Goal: Find specific page/section: Find specific page/section

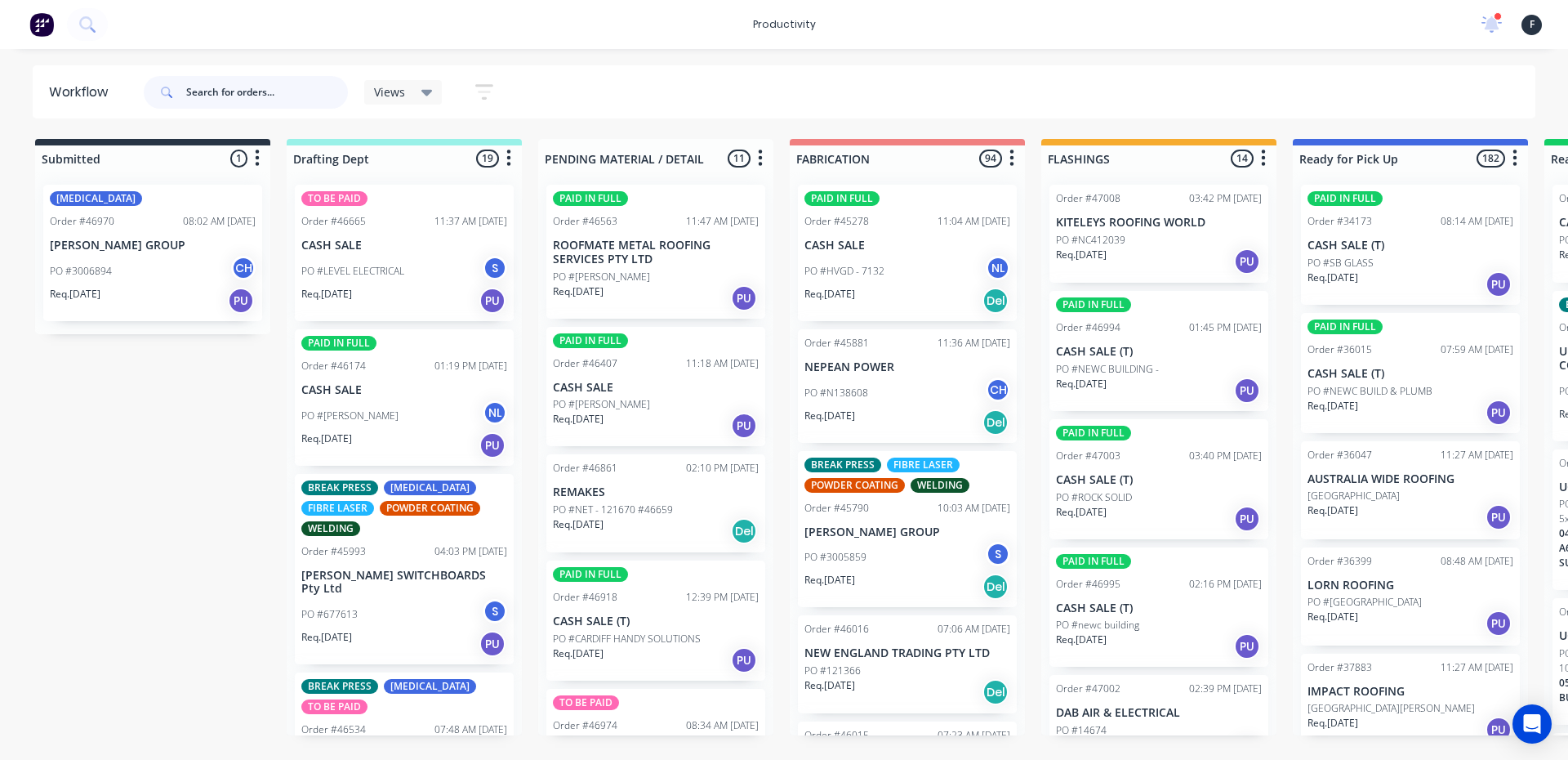
click at [281, 84] on input "text" at bounding box center [267, 92] width 161 height 33
type input "46867"
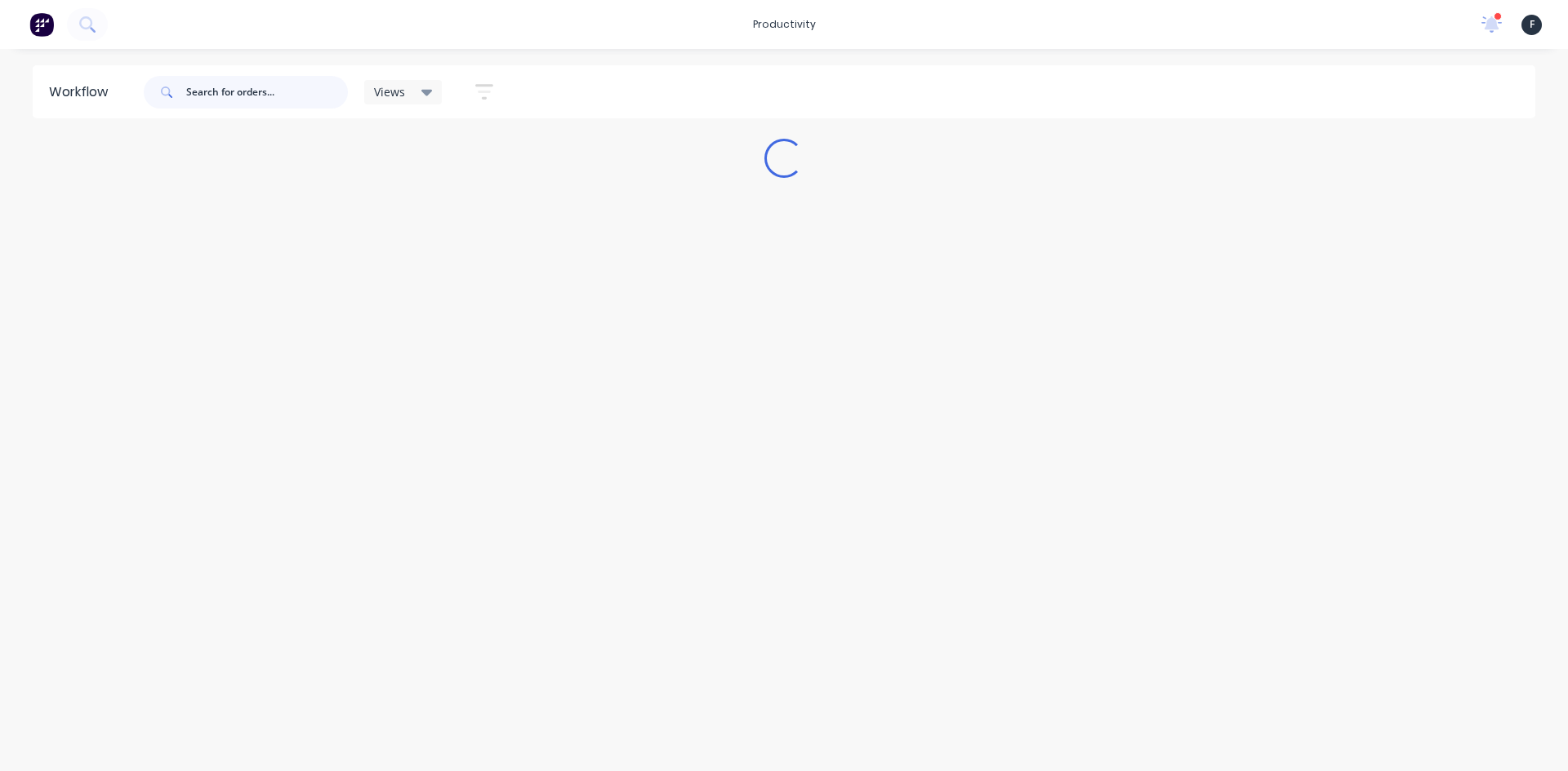
click at [217, 88] on input "text" at bounding box center [267, 92] width 161 height 33
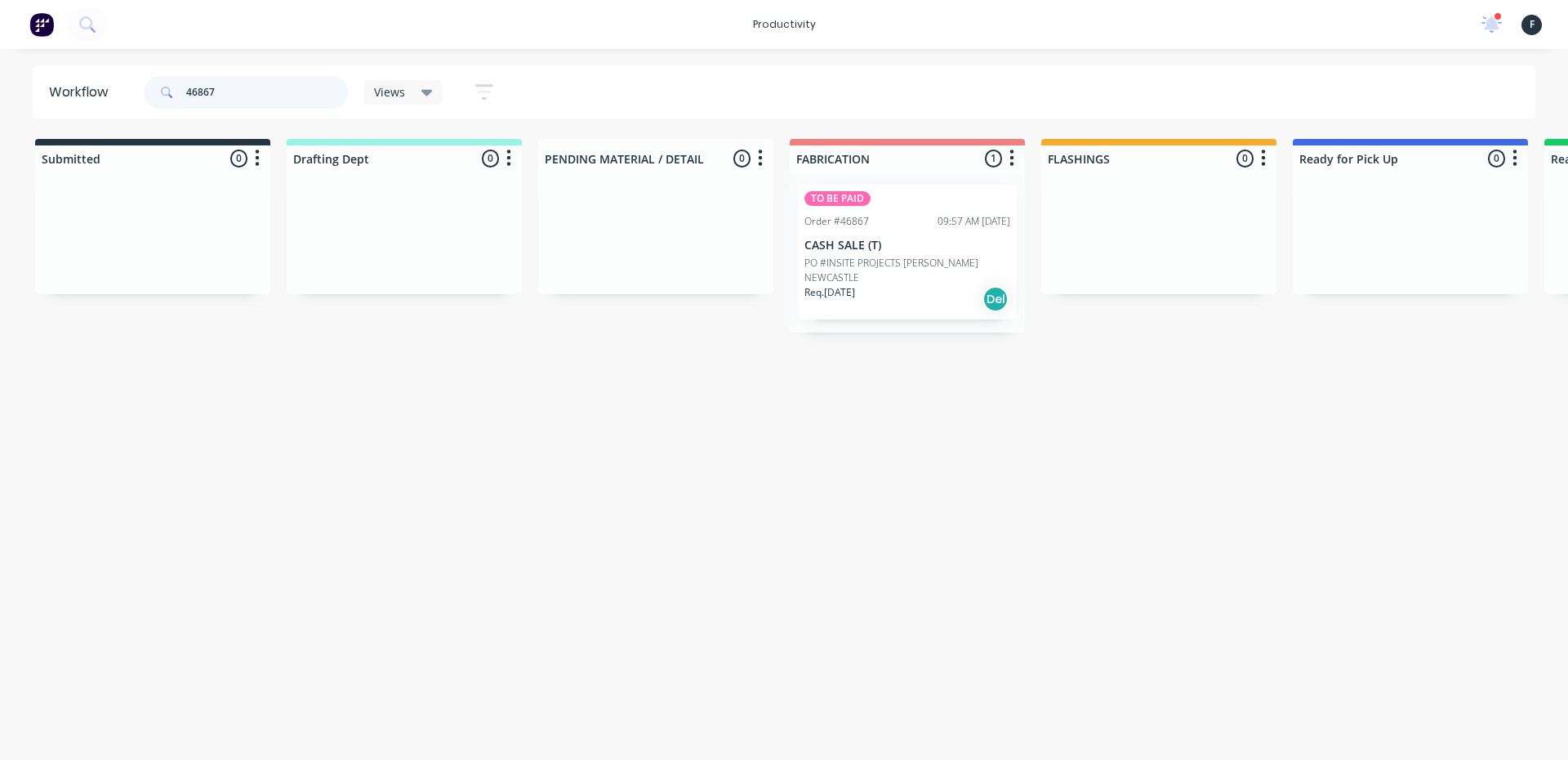
type input "46867"
click at [915, 275] on p "PO #INSITE PROJECTS [PERSON_NAME] NEWCASTLE" at bounding box center [907, 270] width 206 height 30
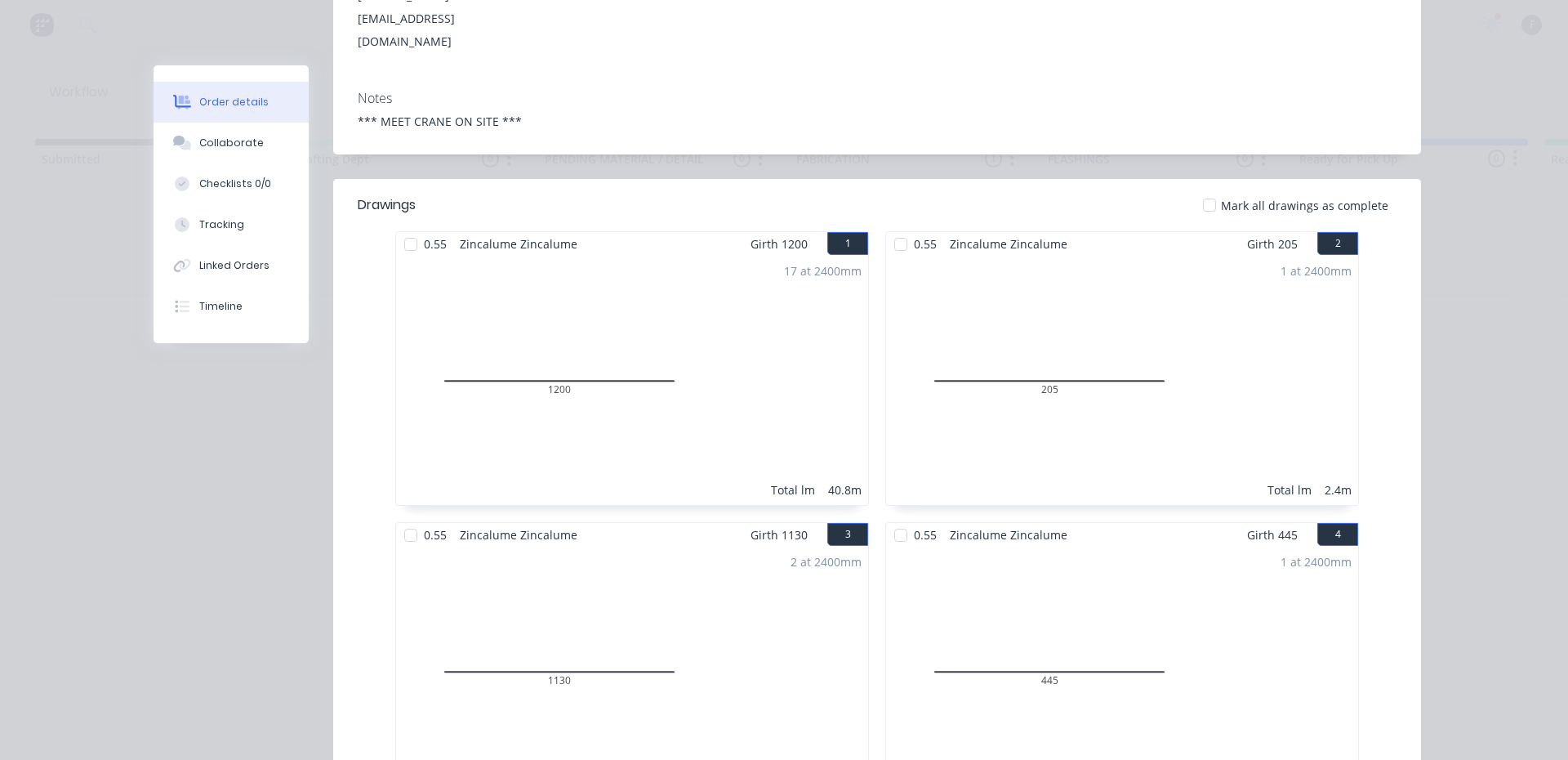
scroll to position [326, 0]
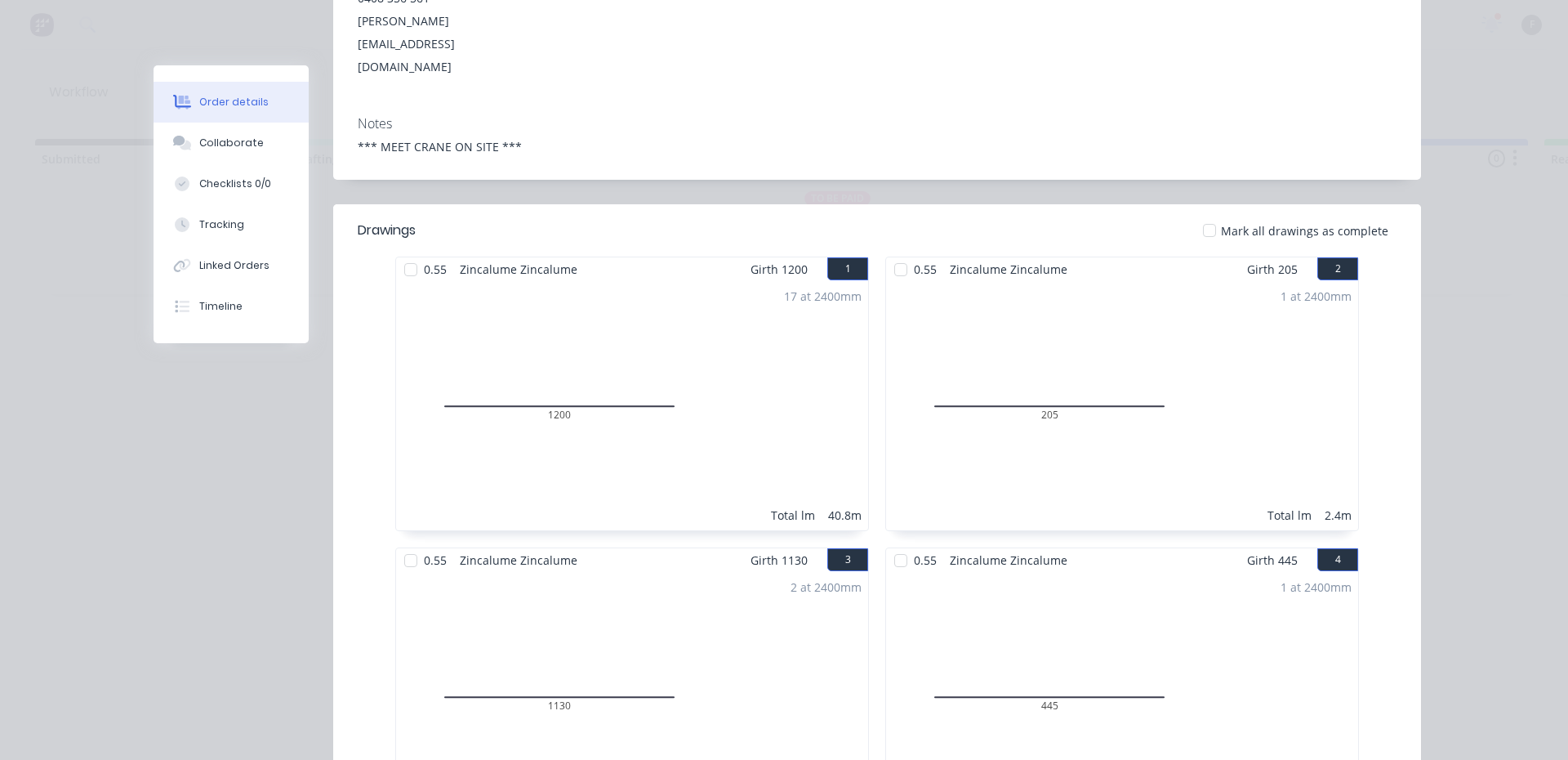
click at [517, 281] on div "17 at 2400mm Total lm 40.8m" at bounding box center [632, 406] width 472 height 249
click at [398, 253] on div at bounding box center [411, 270] width 33 height 33
click at [888, 253] on div at bounding box center [901, 270] width 33 height 33
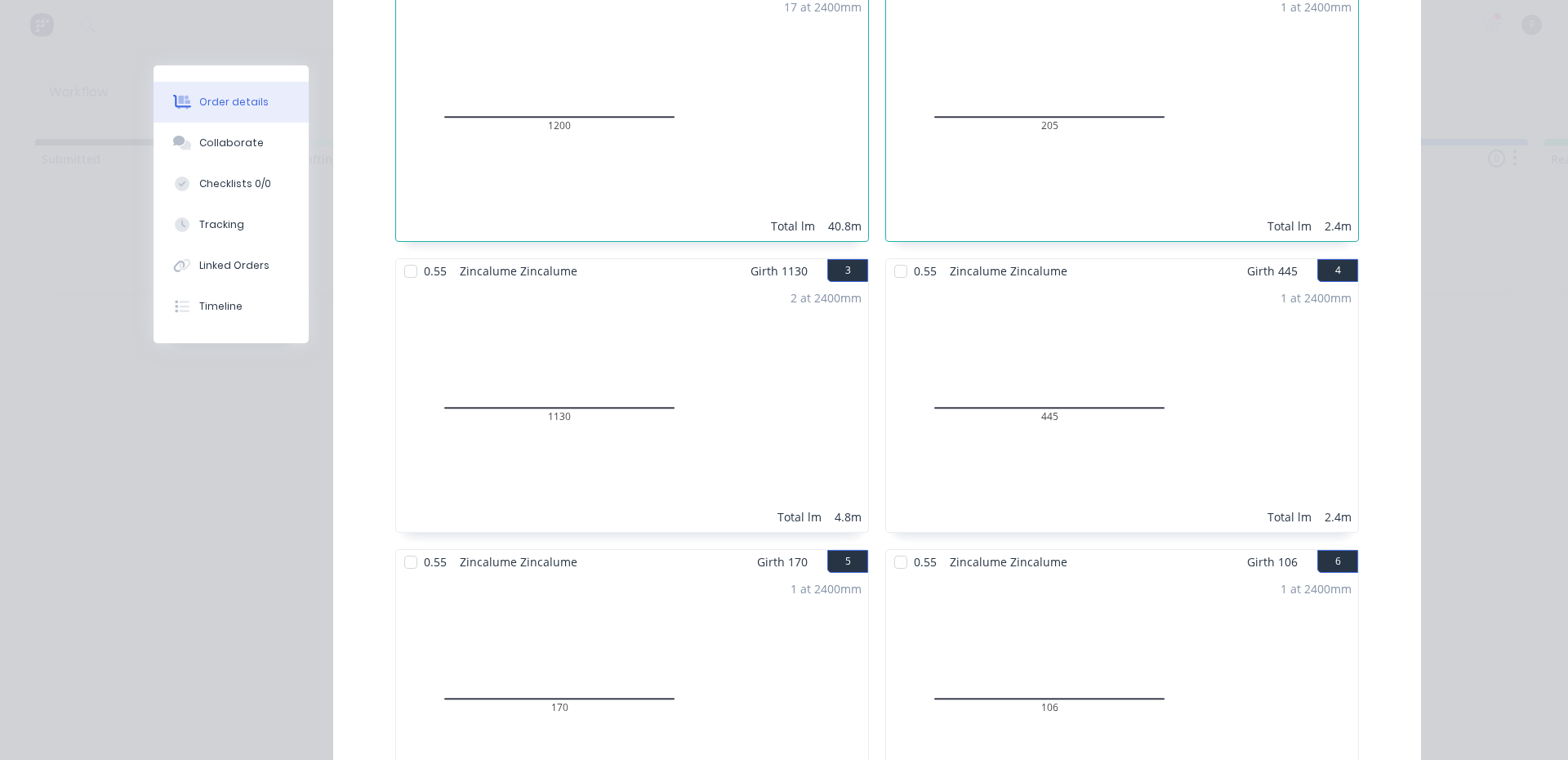
scroll to position [654, 0]
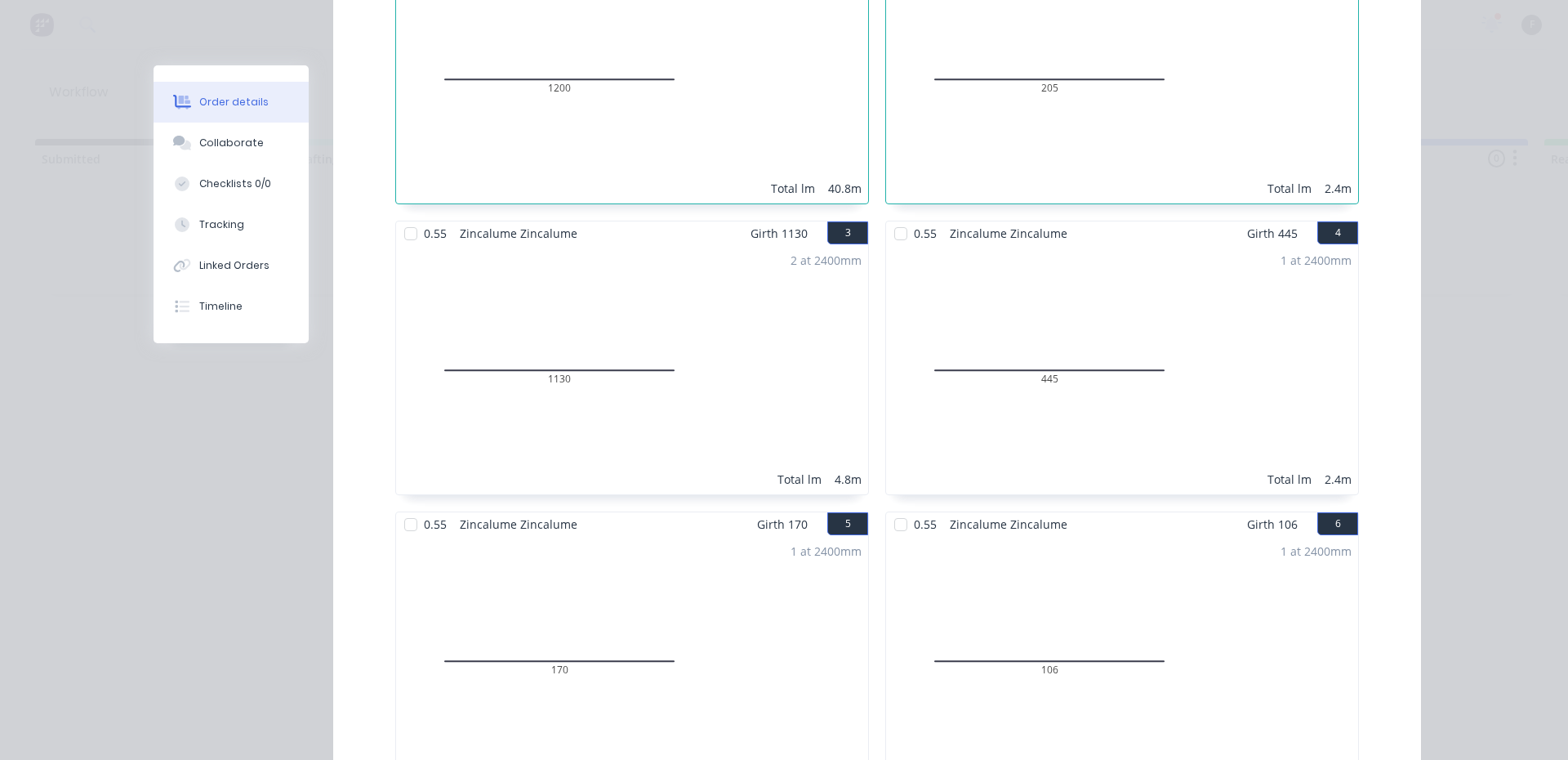
click at [405, 218] on div at bounding box center [411, 234] width 33 height 33
click at [904, 218] on div at bounding box center [901, 234] width 33 height 33
click at [398, 508] on div at bounding box center [411, 524] width 33 height 33
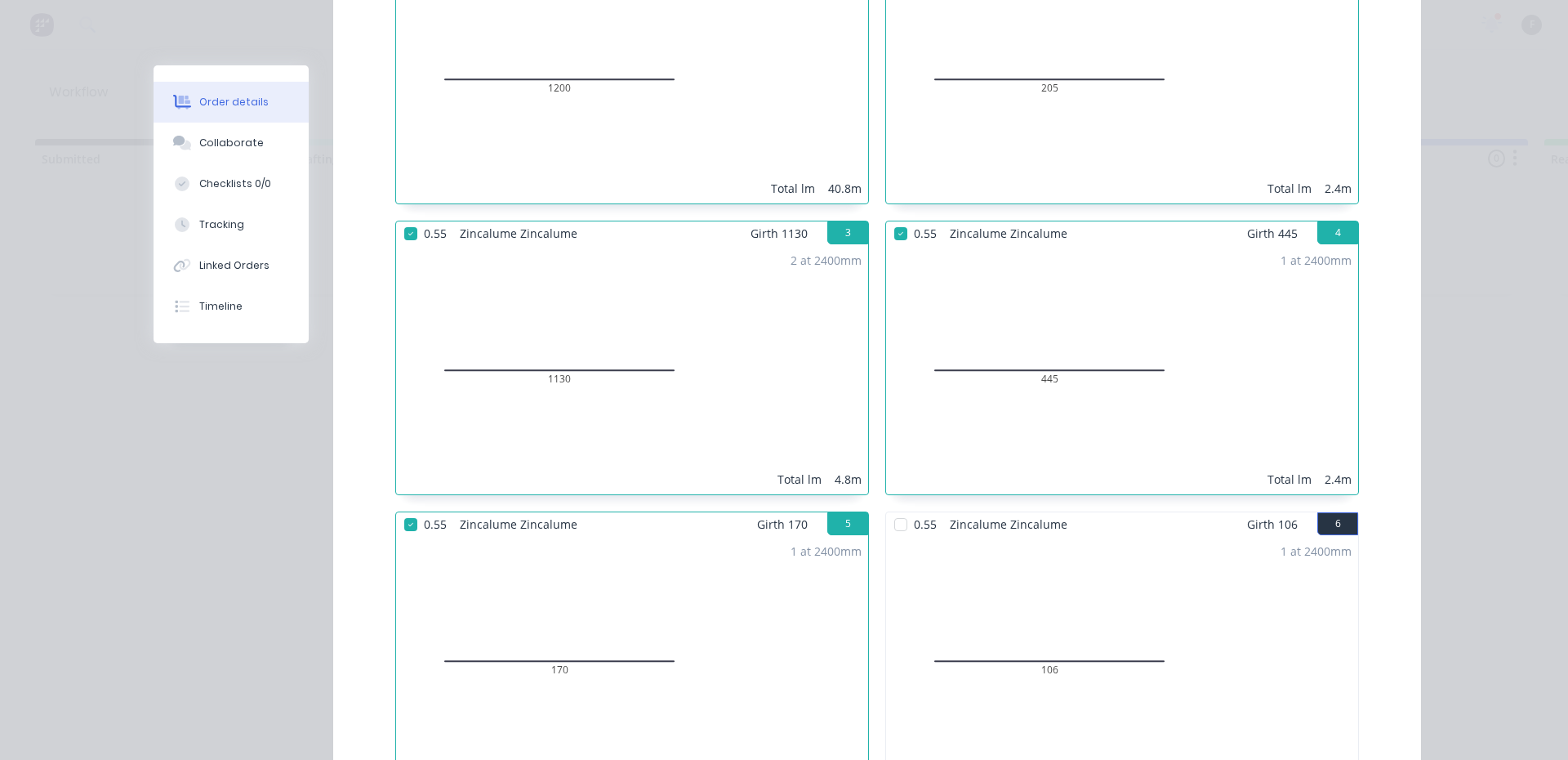
click at [899, 508] on div at bounding box center [901, 524] width 33 height 33
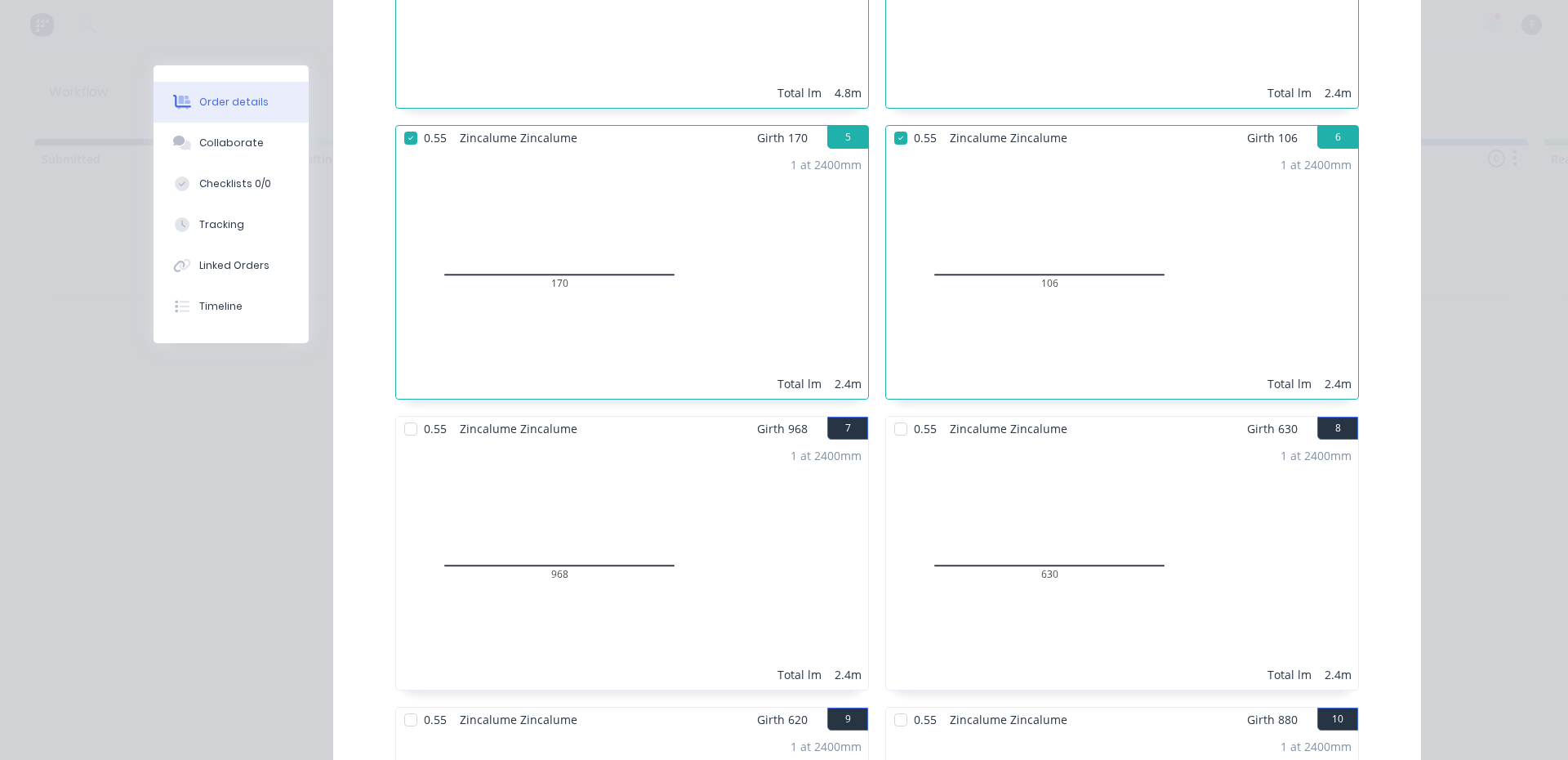
scroll to position [1143, 0]
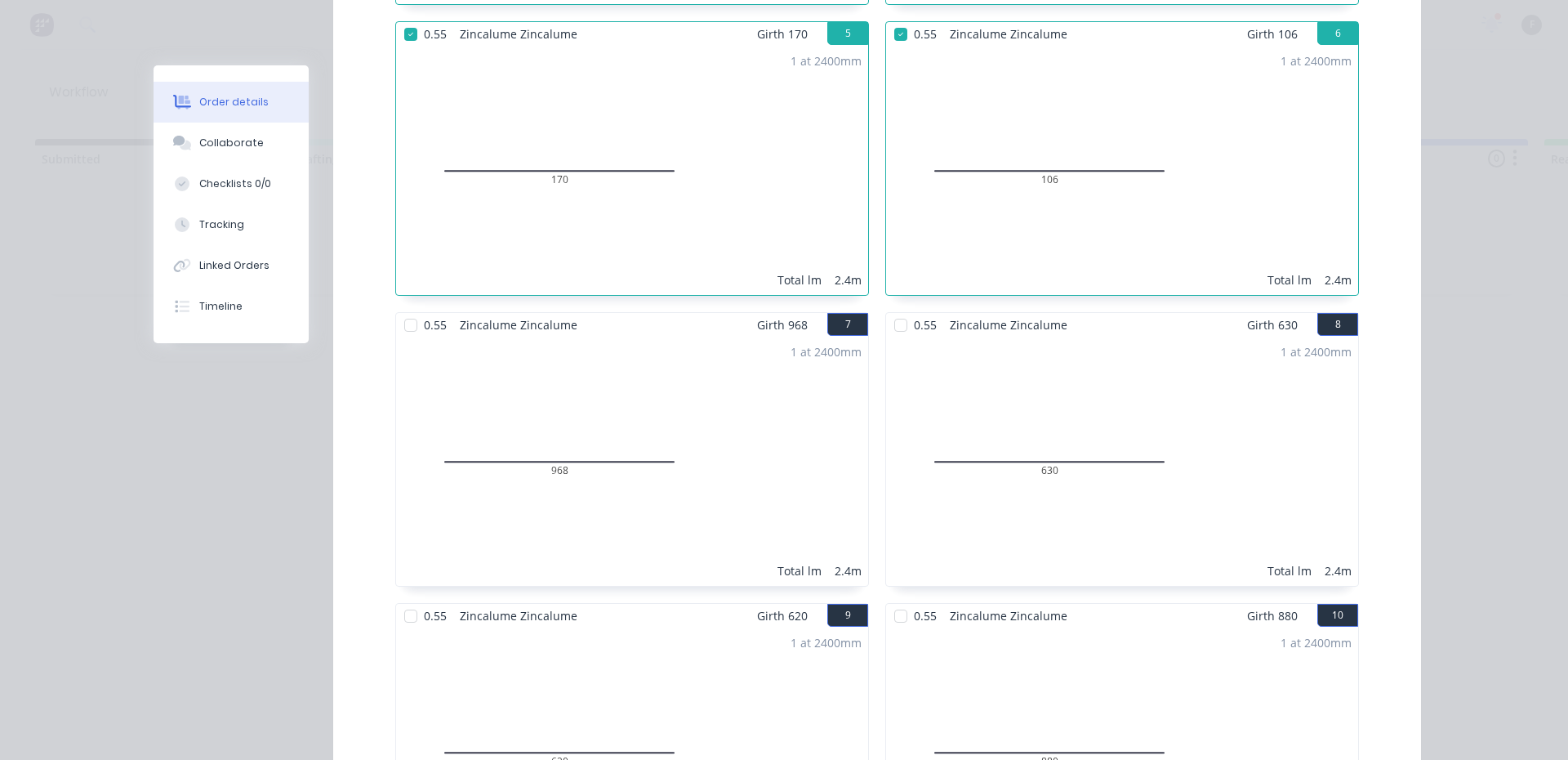
click at [427, 313] on span "0.55" at bounding box center [435, 325] width 36 height 24
click at [410, 309] on div at bounding box center [411, 326] width 33 height 33
click at [896, 309] on div at bounding box center [901, 326] width 33 height 33
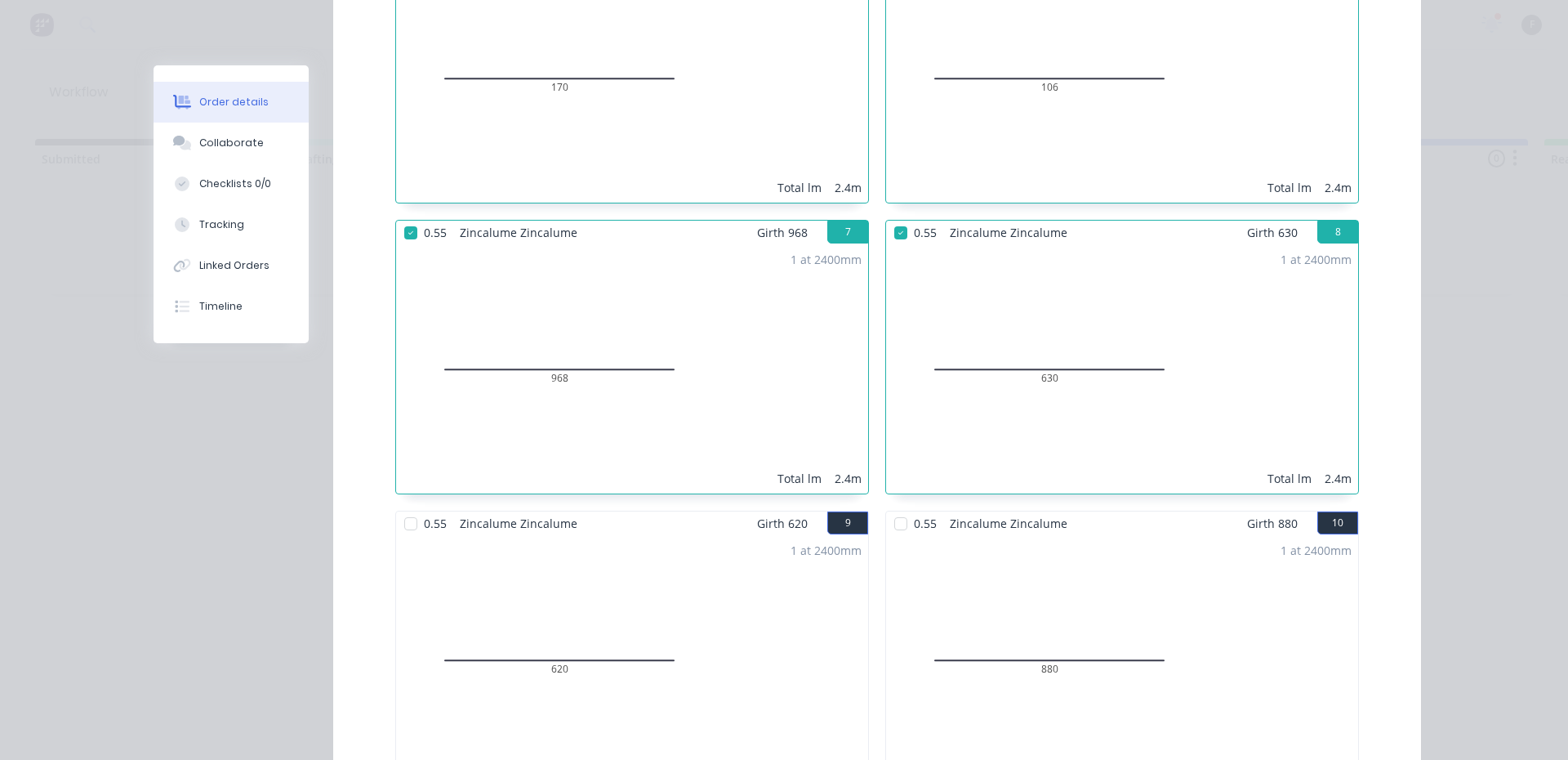
scroll to position [1471, 0]
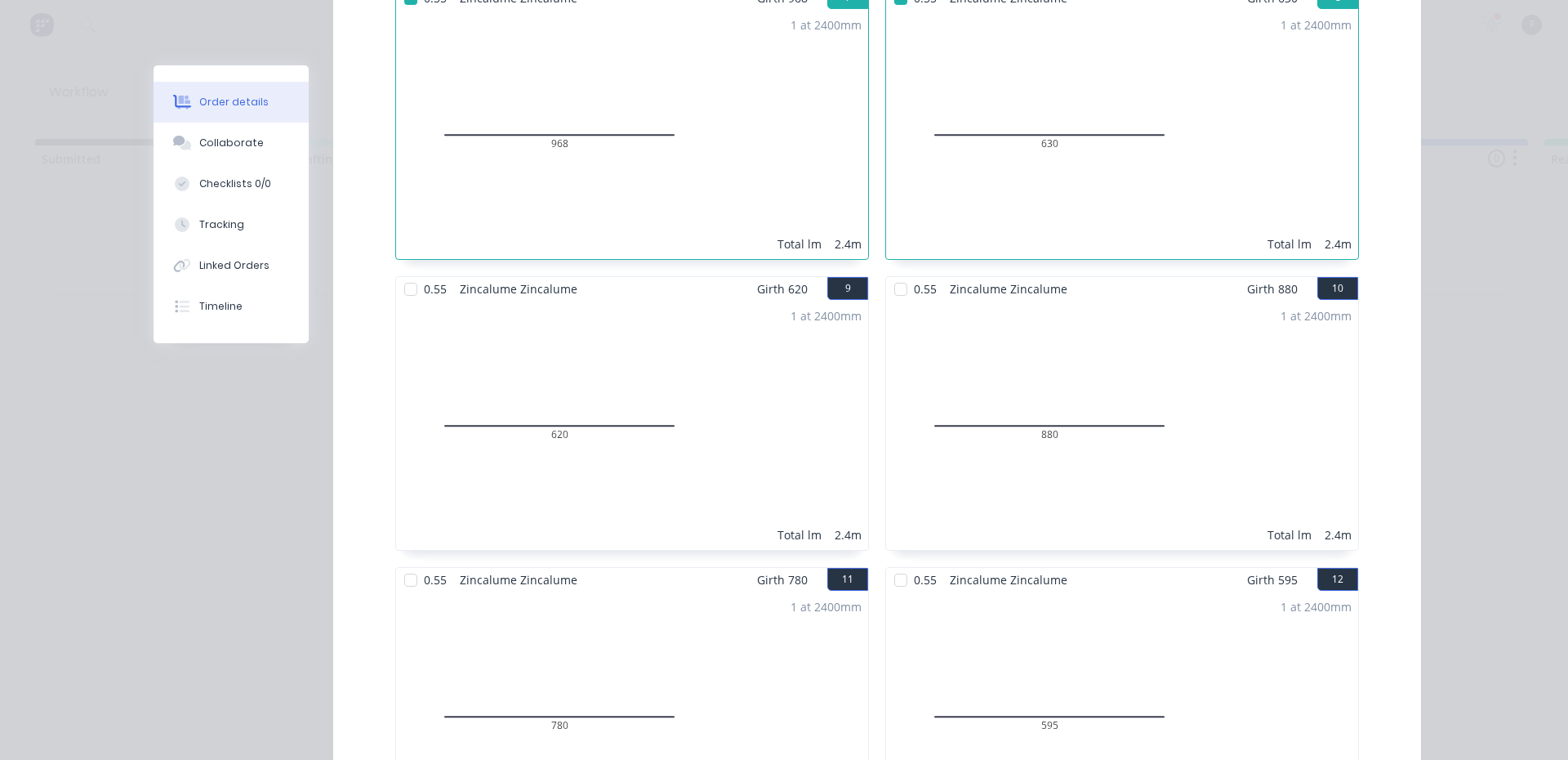
click at [414, 273] on div at bounding box center [411, 289] width 33 height 33
click at [898, 273] on div at bounding box center [901, 289] width 33 height 33
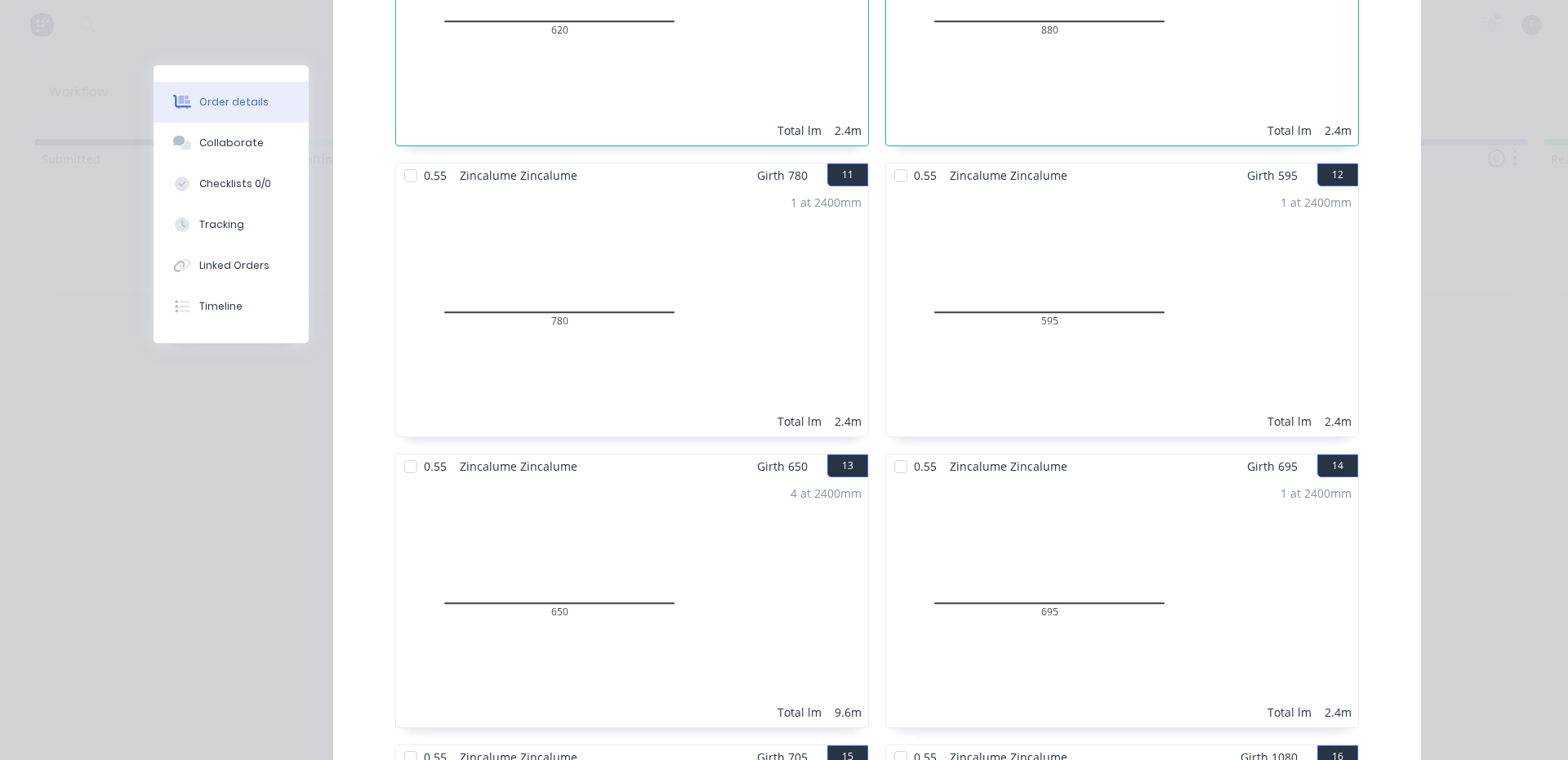
scroll to position [1879, 0]
click at [405, 155] on div at bounding box center [411, 171] width 33 height 33
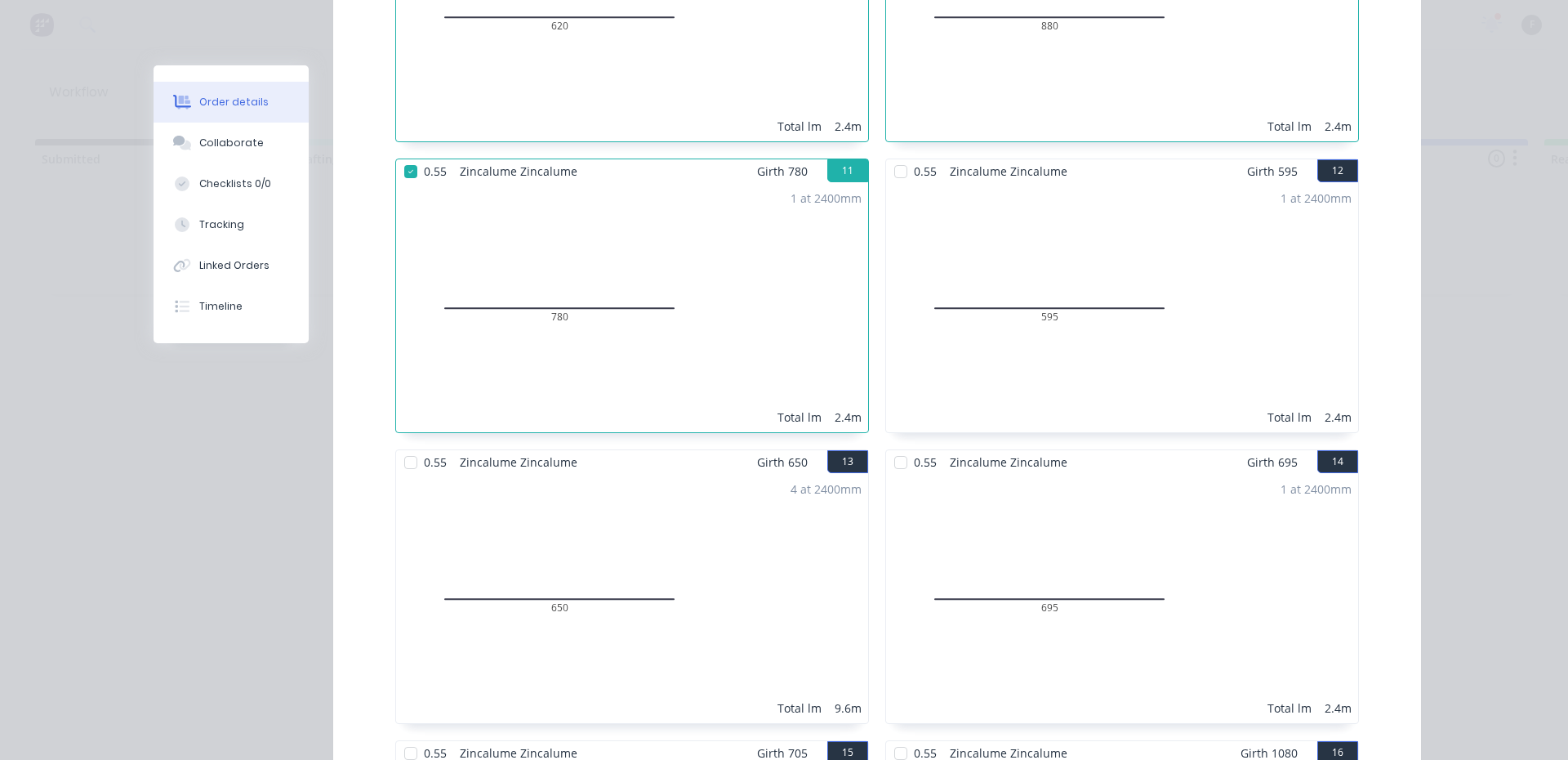
click at [897, 155] on div at bounding box center [901, 171] width 33 height 33
click at [408, 446] on div at bounding box center [411, 462] width 33 height 33
click at [892, 446] on div at bounding box center [901, 462] width 33 height 33
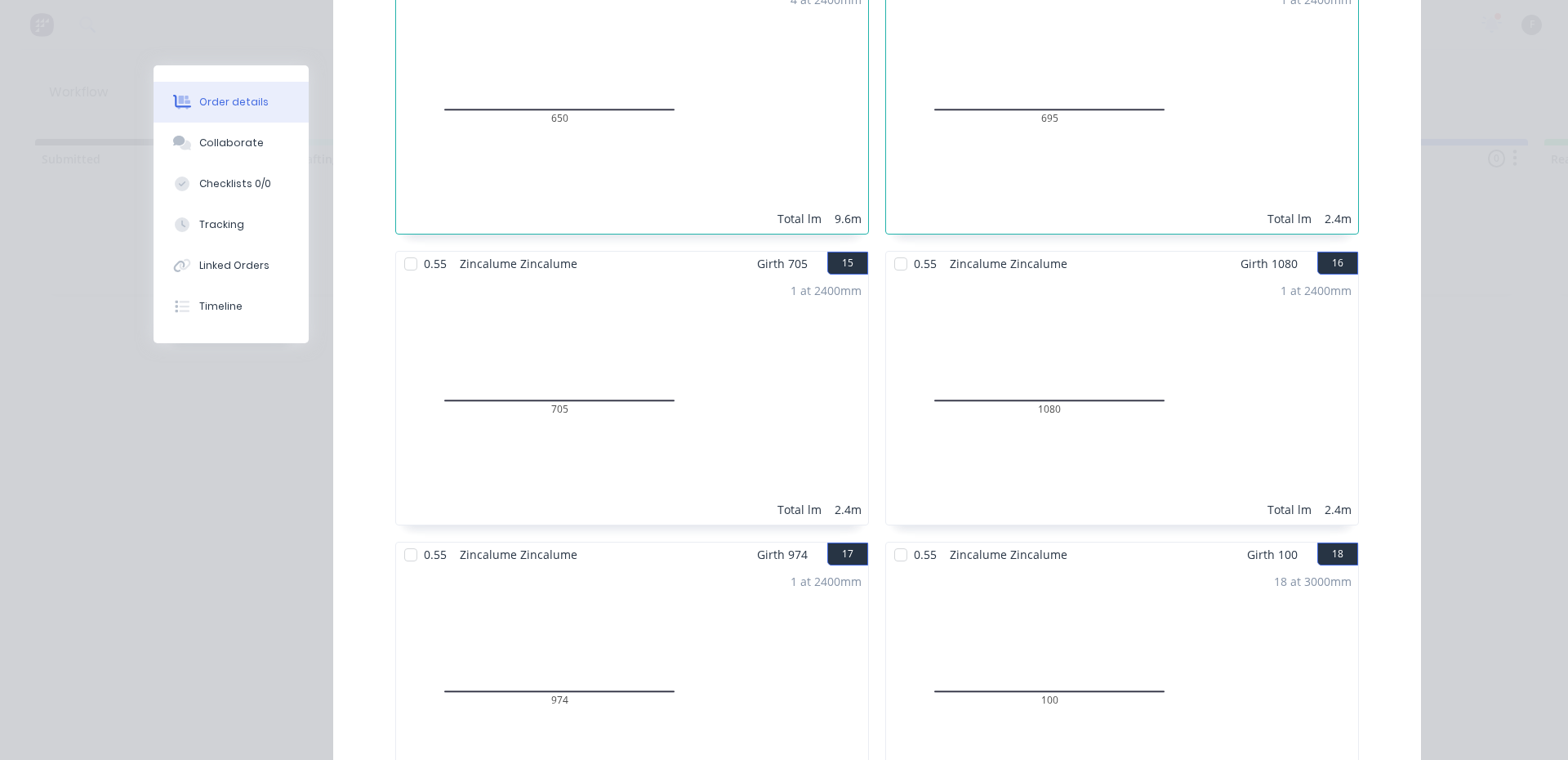
scroll to position [2369, 0]
click at [406, 246] on div at bounding box center [411, 263] width 33 height 33
click at [907, 246] on div at bounding box center [901, 263] width 33 height 33
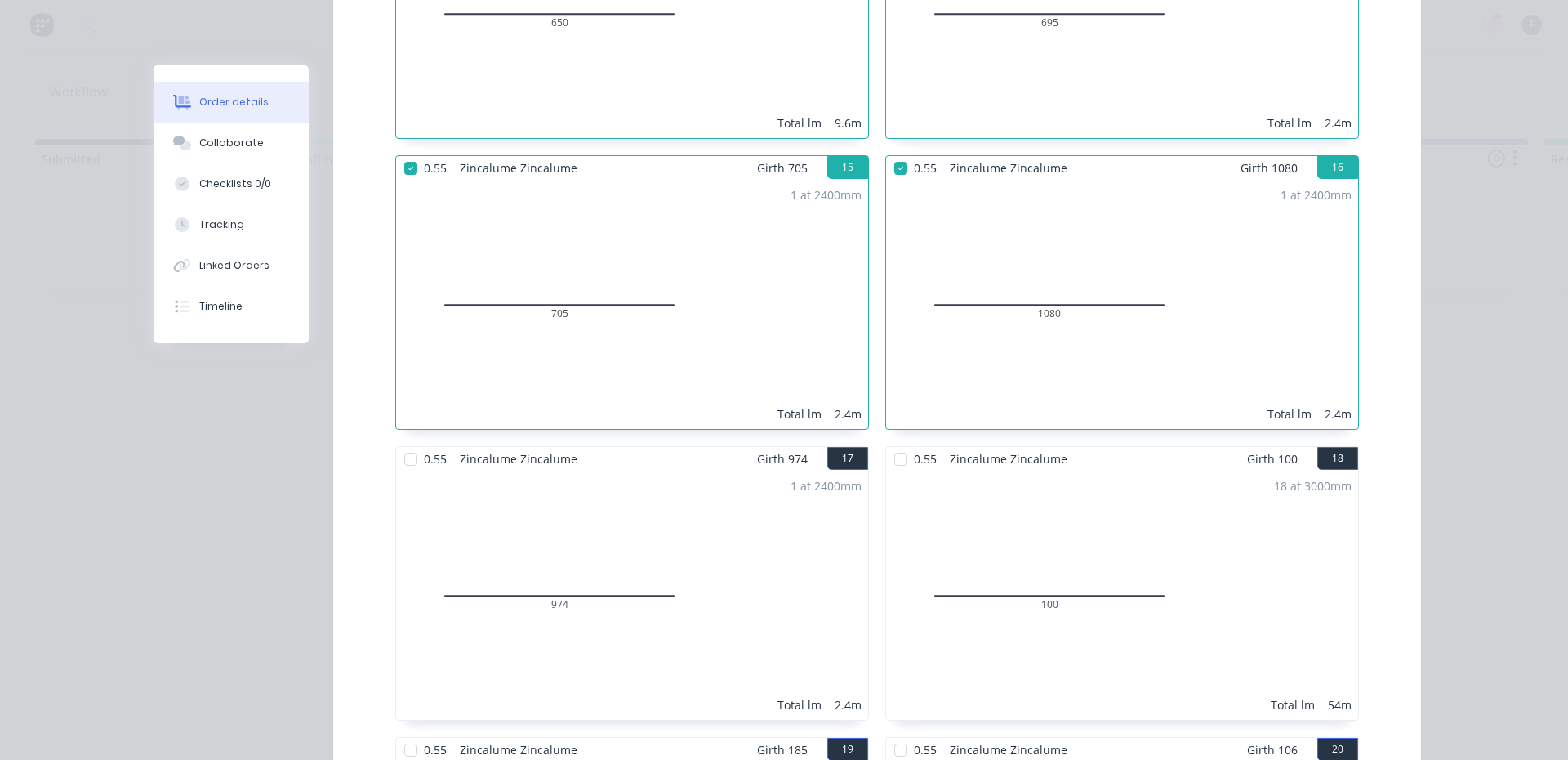
scroll to position [2614, 0]
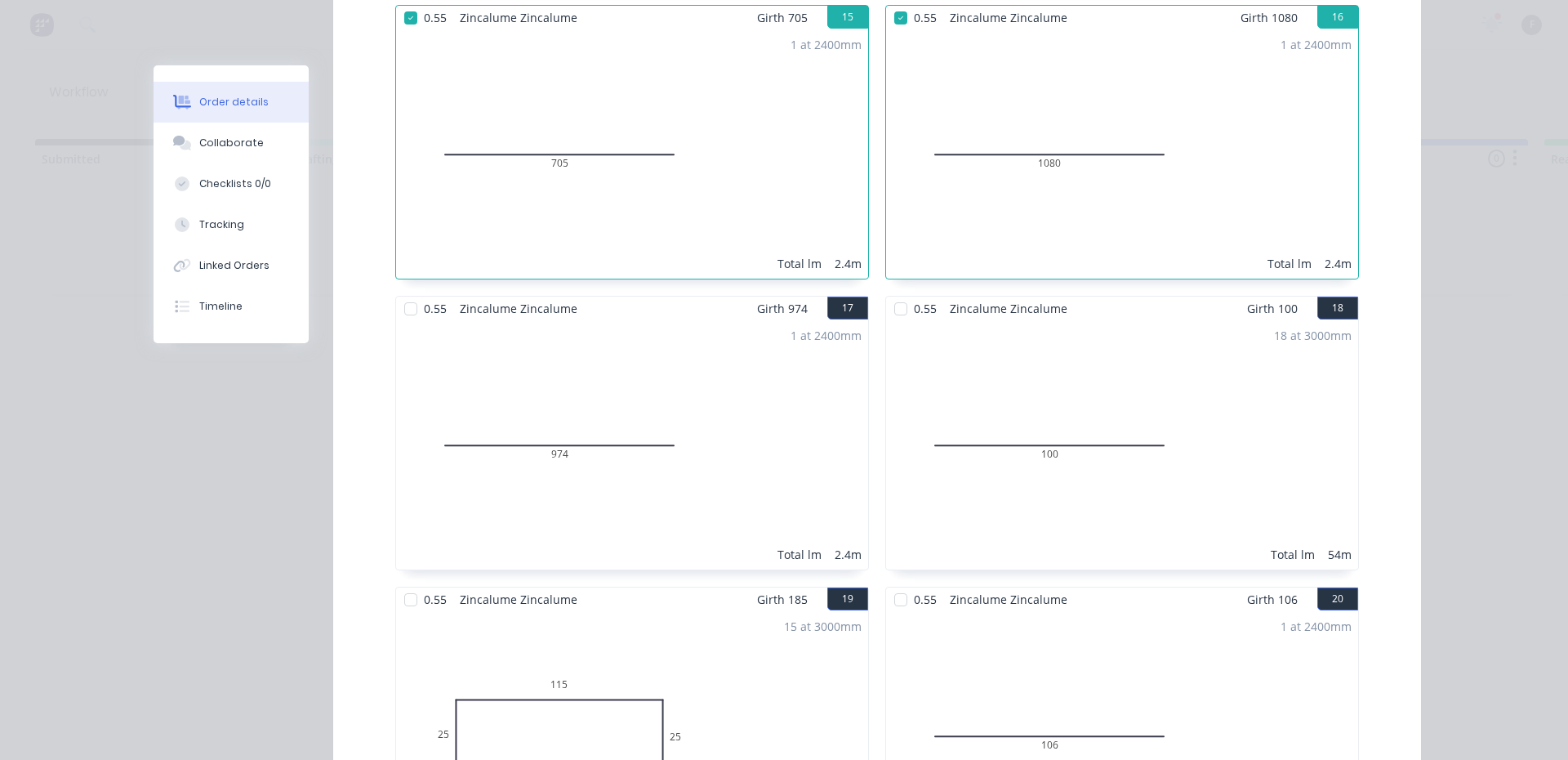
drag, startPoint x: 406, startPoint y: 241, endPoint x: 424, endPoint y: 241, distance: 18.0
click at [406, 293] on div at bounding box center [411, 309] width 33 height 33
click at [887, 293] on div at bounding box center [901, 309] width 33 height 33
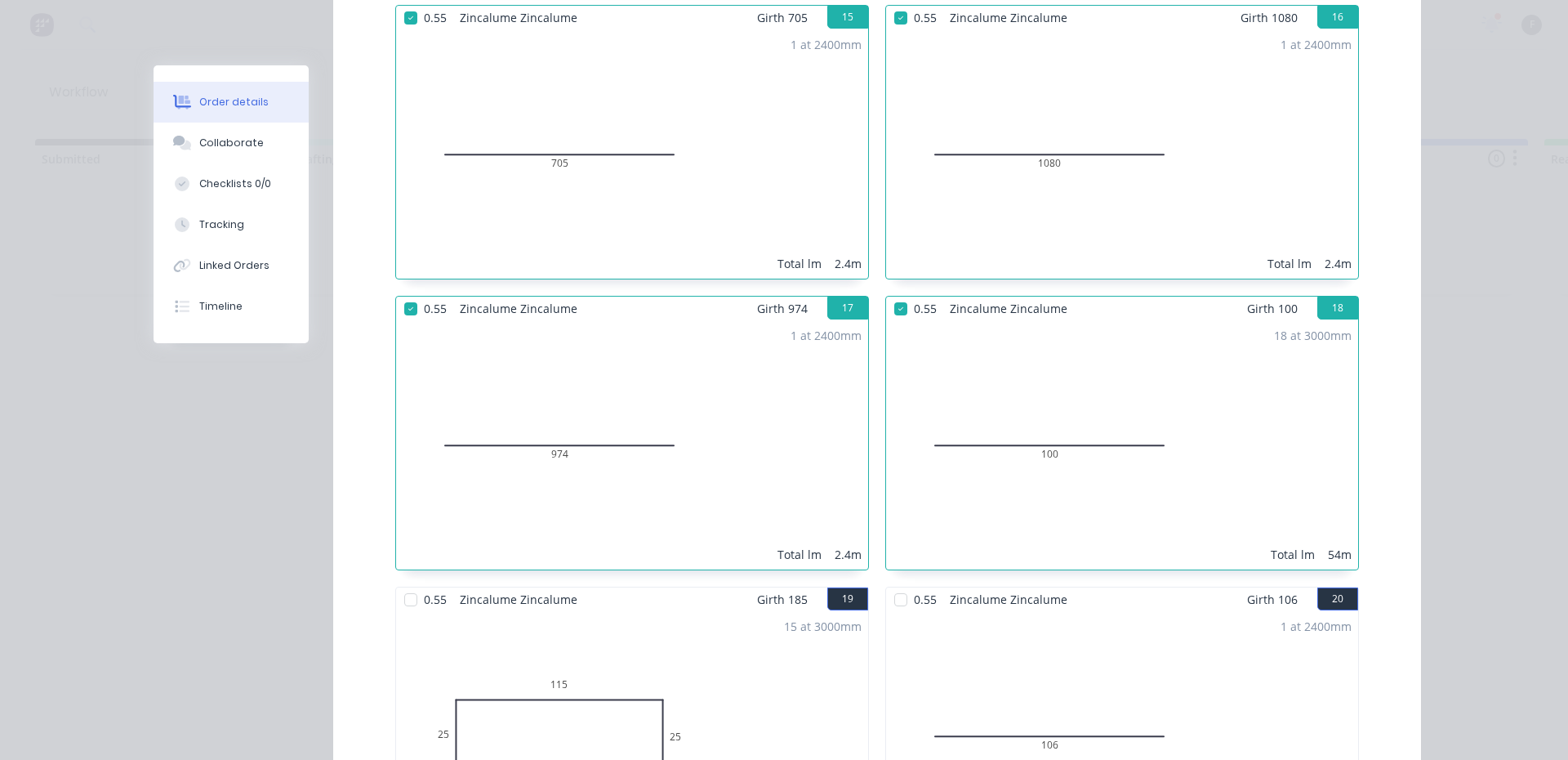
click at [407, 584] on div at bounding box center [411, 600] width 33 height 33
click at [901, 584] on div at bounding box center [901, 600] width 33 height 33
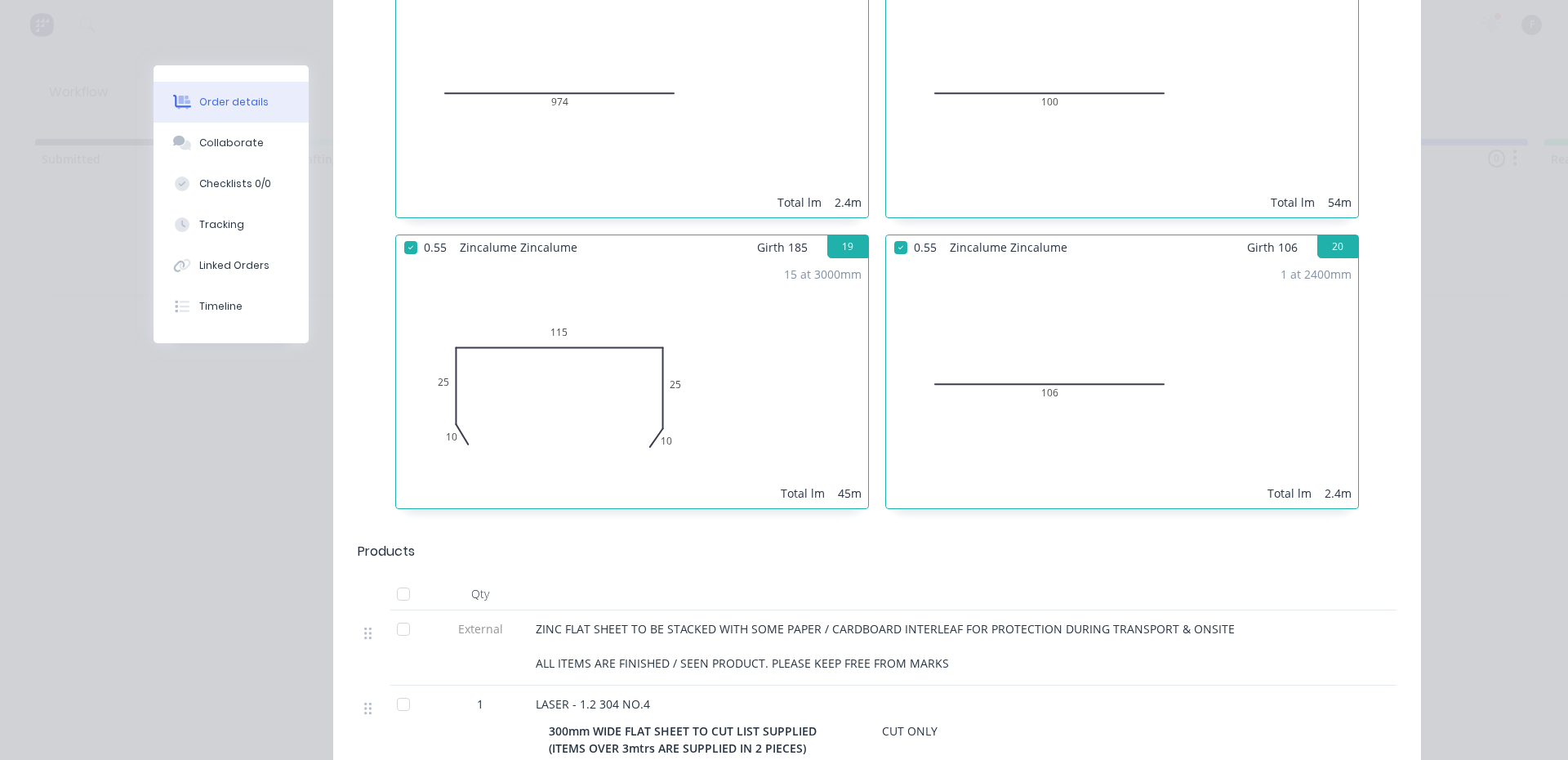
scroll to position [2995, 0]
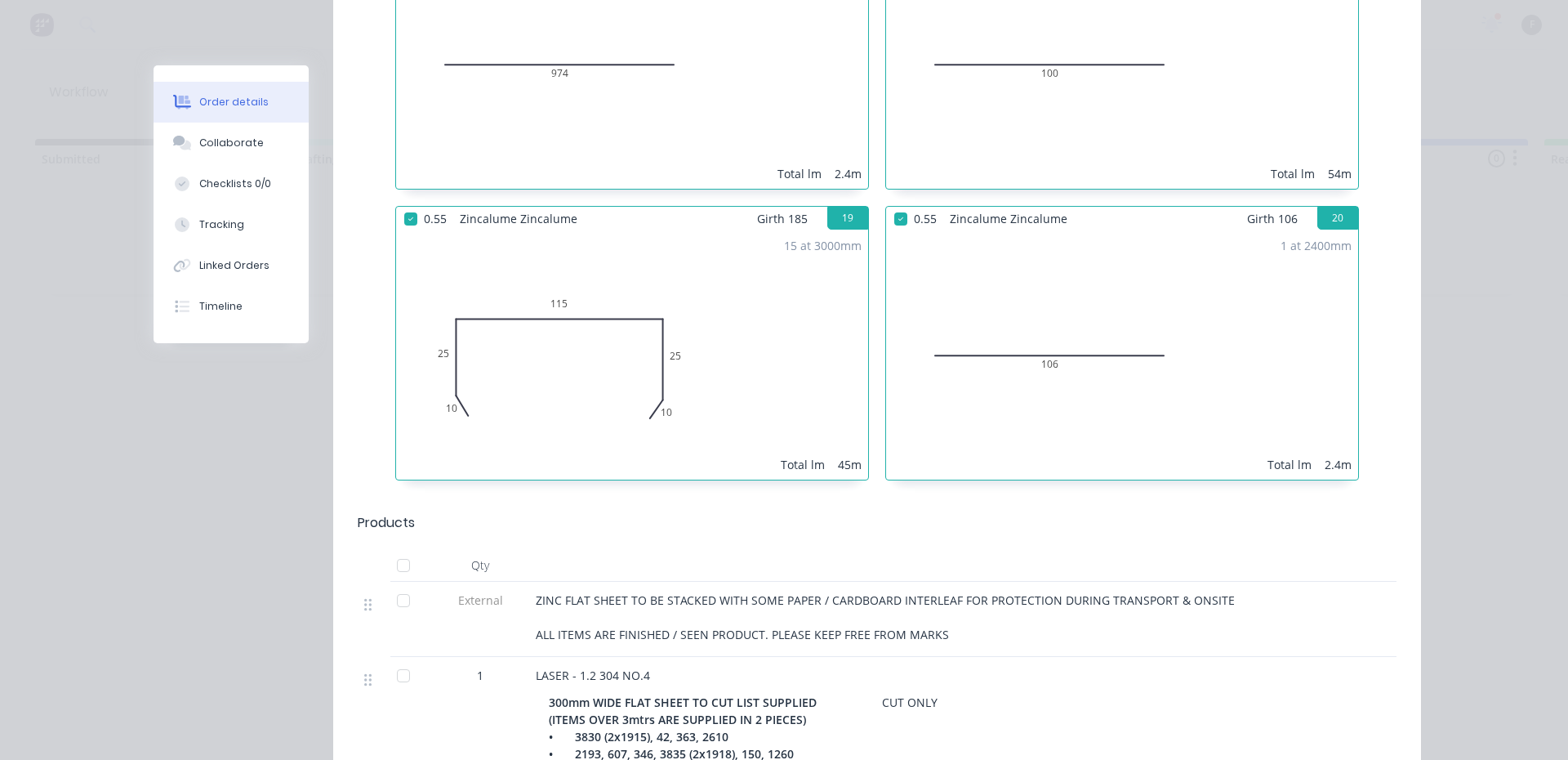
click at [397, 549] on div at bounding box center [404, 565] width 33 height 33
click at [408, 584] on div at bounding box center [404, 601] width 33 height 33
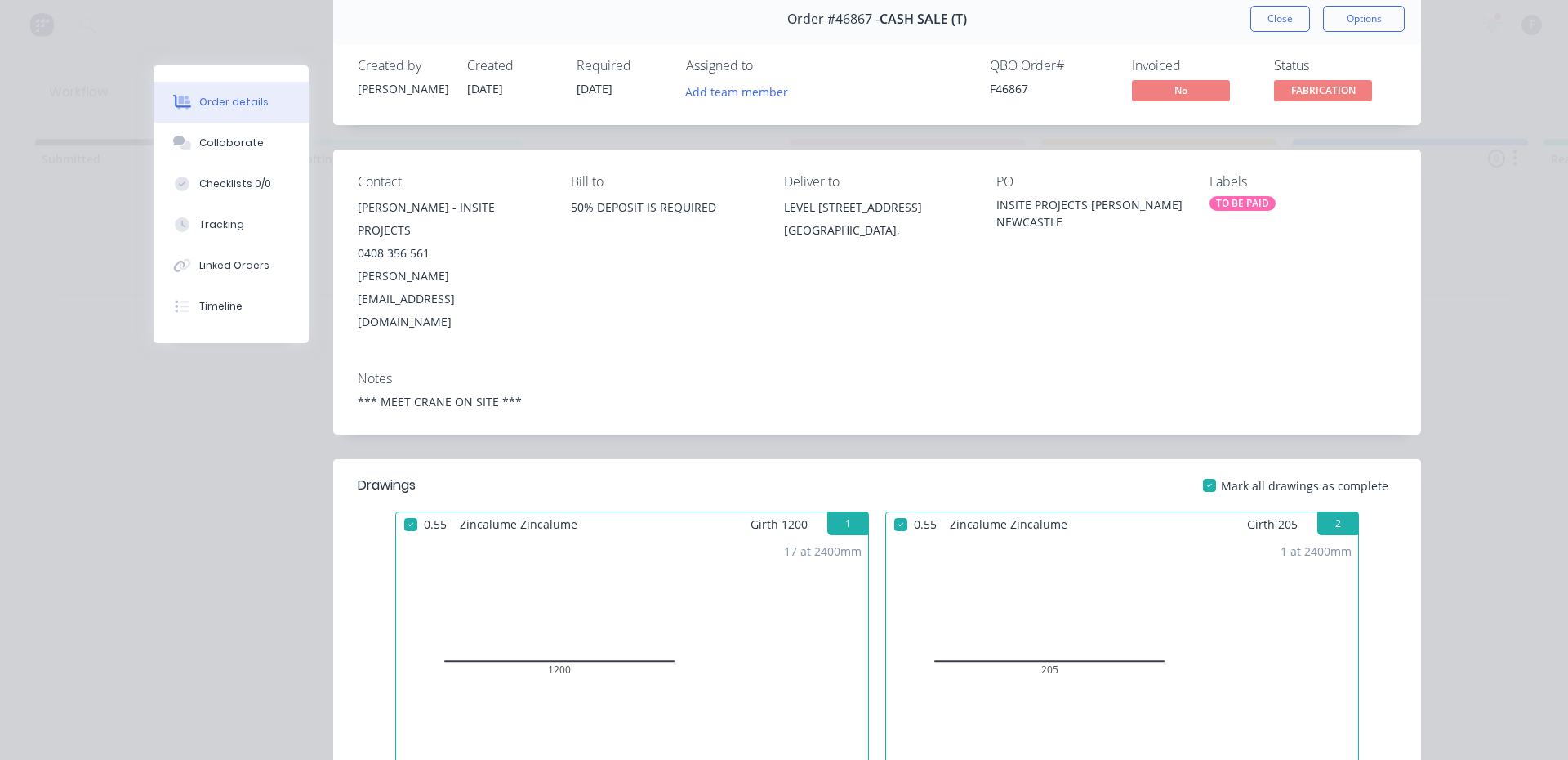
scroll to position [0, 0]
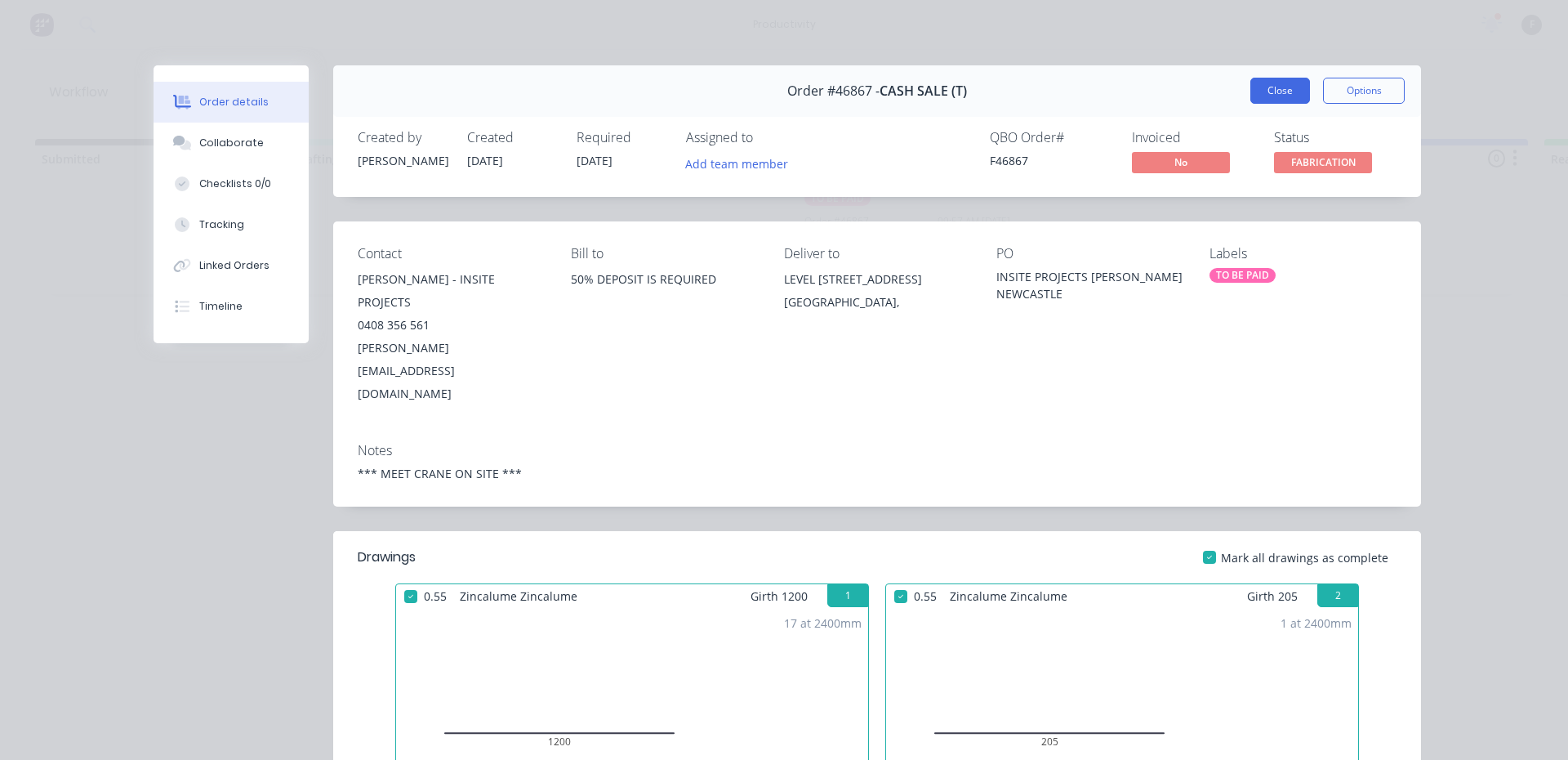
click at [1256, 89] on button "Close" at bounding box center [1280, 91] width 59 height 26
